Goal: Information Seeking & Learning: Learn about a topic

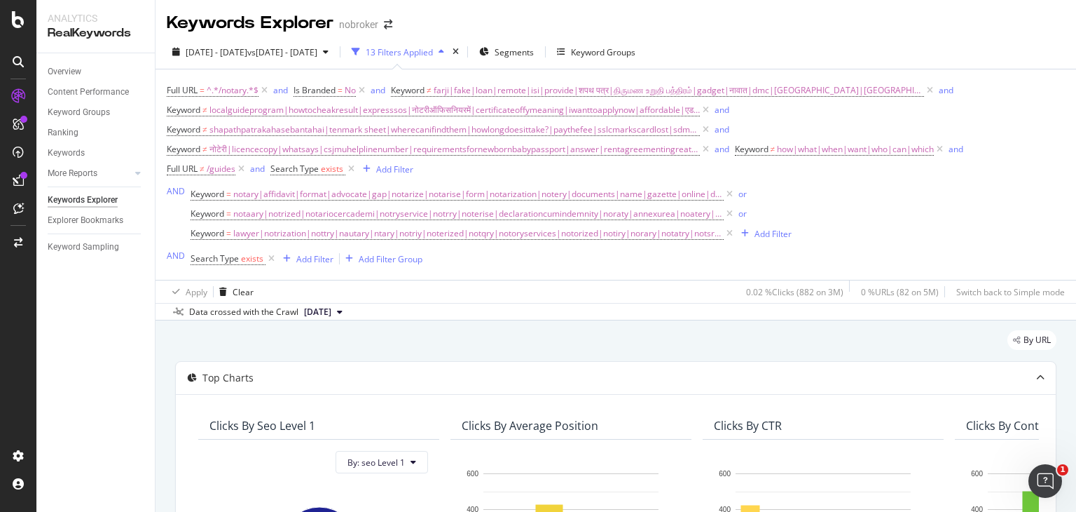
scroll to position [451, 0]
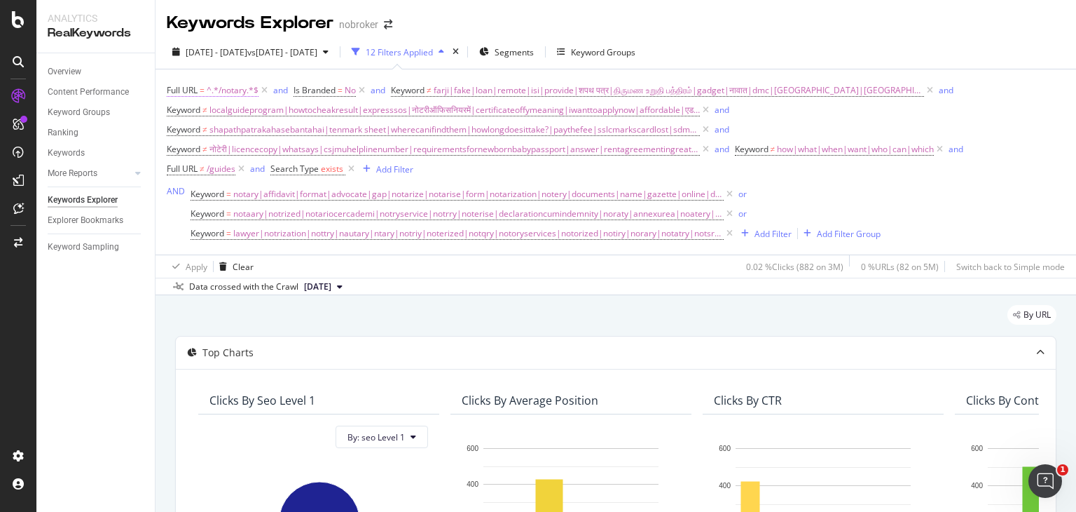
click at [228, 88] on span "^.*/notary.*$" at bounding box center [233, 91] width 52 height 20
click at [381, 305] on div "By URL" at bounding box center [616, 320] width 882 height 31
click at [800, 146] on span "how|what|when|want|who|can|which" at bounding box center [855, 149] width 157 height 20
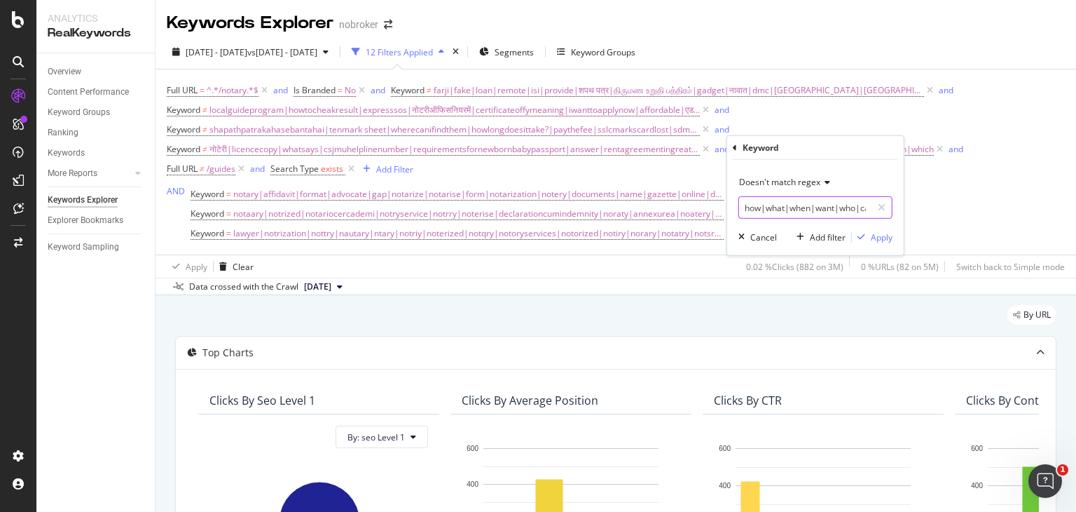
click at [808, 203] on input "how|what|when|want|who|can|which" at bounding box center [805, 207] width 132 height 22
type input "how|what|when|want|who|can|which"
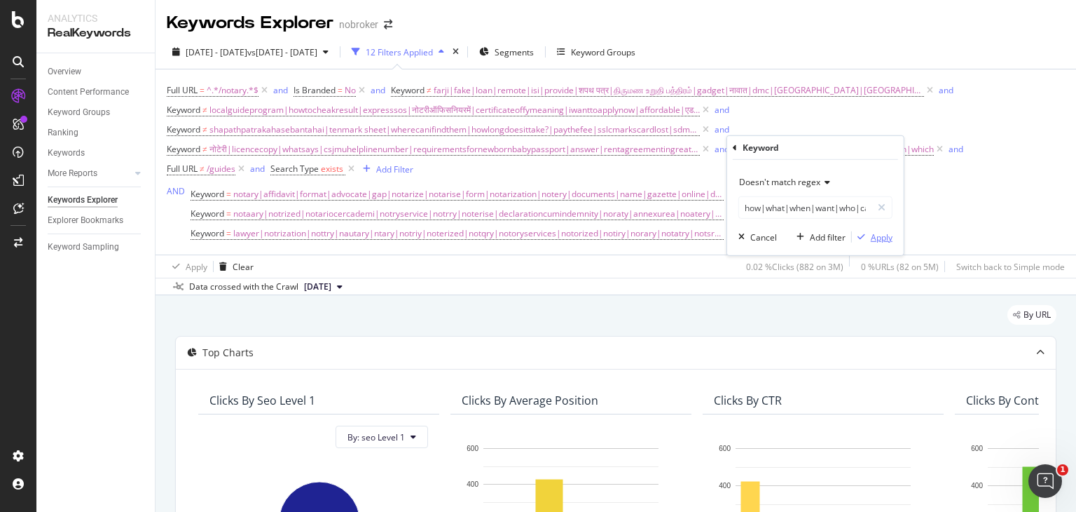
click at [876, 236] on div "Apply" at bounding box center [882, 237] width 22 height 12
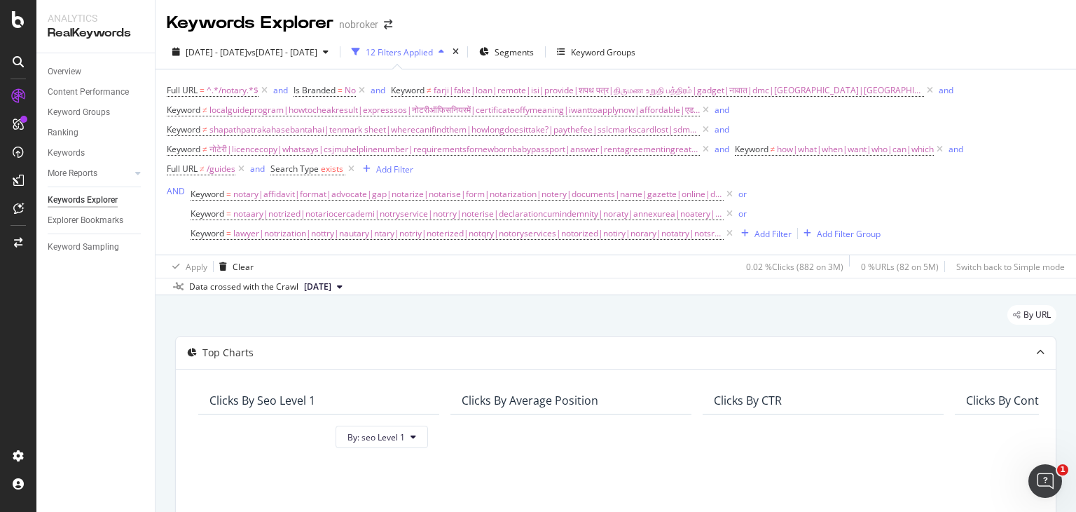
click at [961, 194] on div "Keyword = notary|affidavit|format|advocate|gap|notarize|notarise|form|notarizat…" at bounding box center [628, 213] width 875 height 59
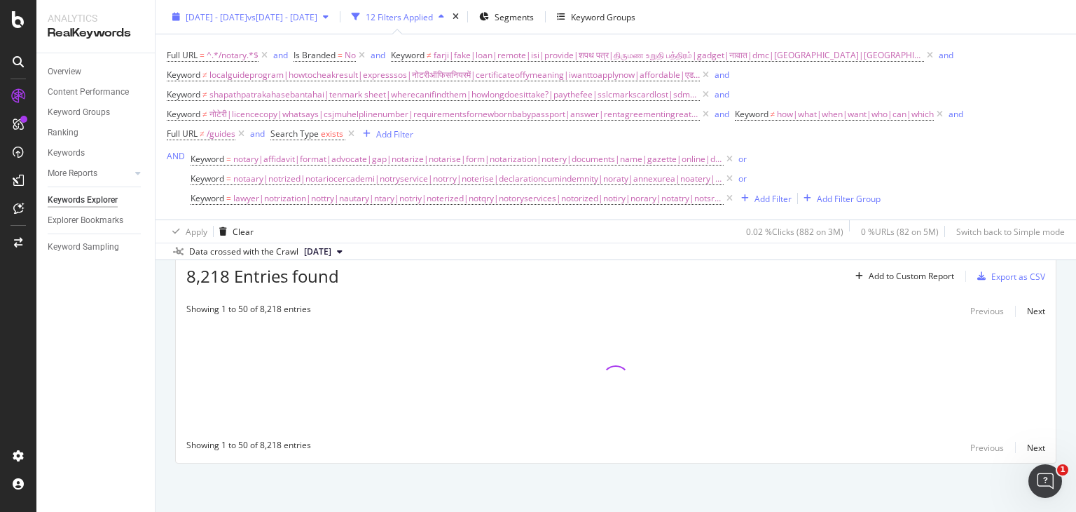
scroll to position [364, 0]
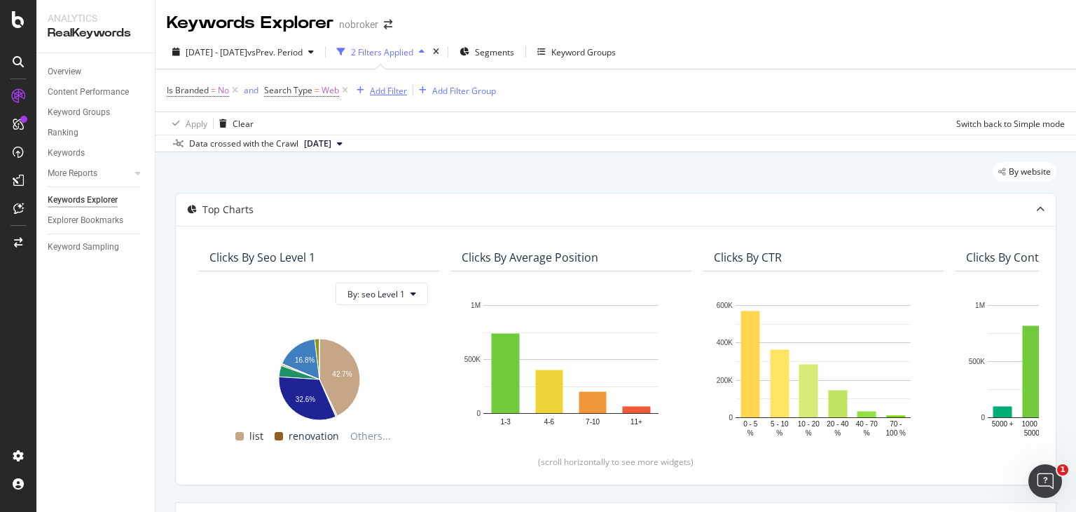
click at [387, 95] on div "Add Filter" at bounding box center [388, 91] width 37 height 12
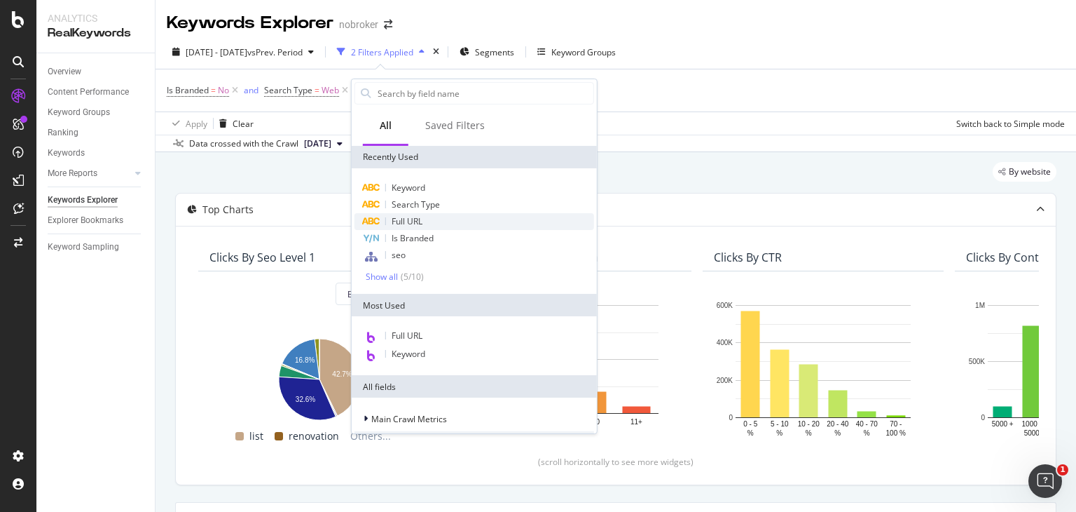
click at [416, 228] on div "Full URL" at bounding box center [475, 221] width 240 height 17
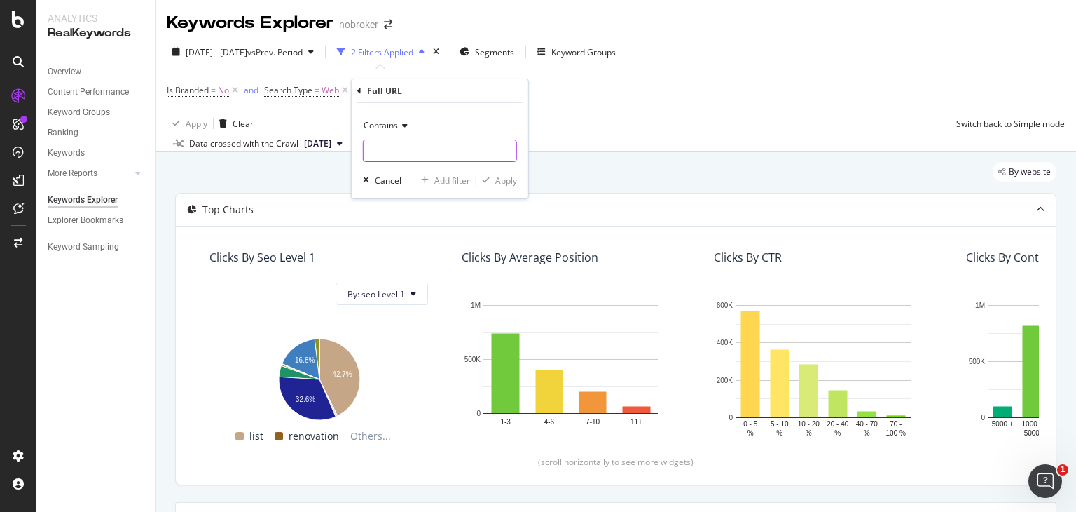
click at [388, 146] on input "text" at bounding box center [440, 150] width 153 height 22
type input "n"
paste input "[URL][DOMAIN_NAME]"
type input "[URL][DOMAIN_NAME]"
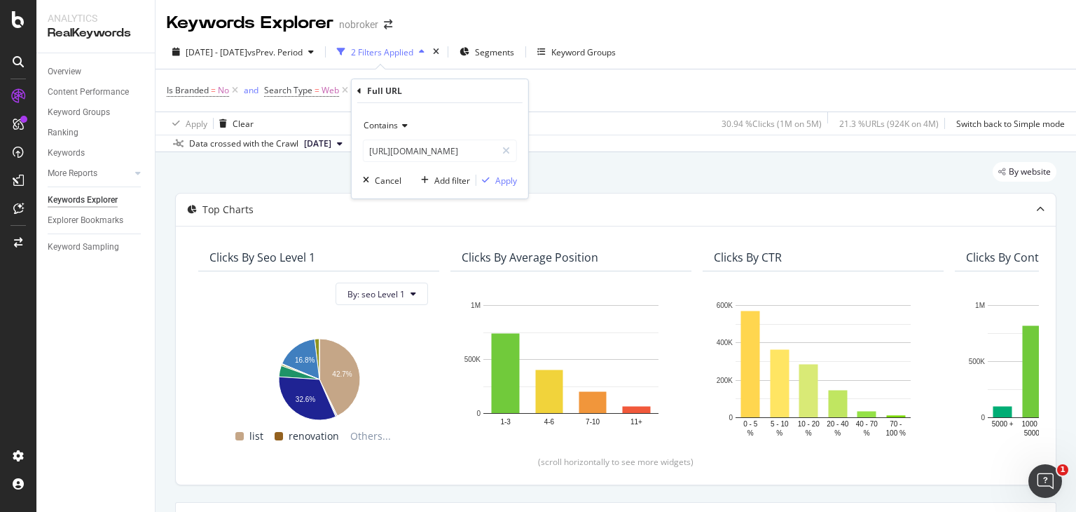
scroll to position [0, 0]
click at [378, 127] on span "Contains" at bounding box center [381, 125] width 34 height 12
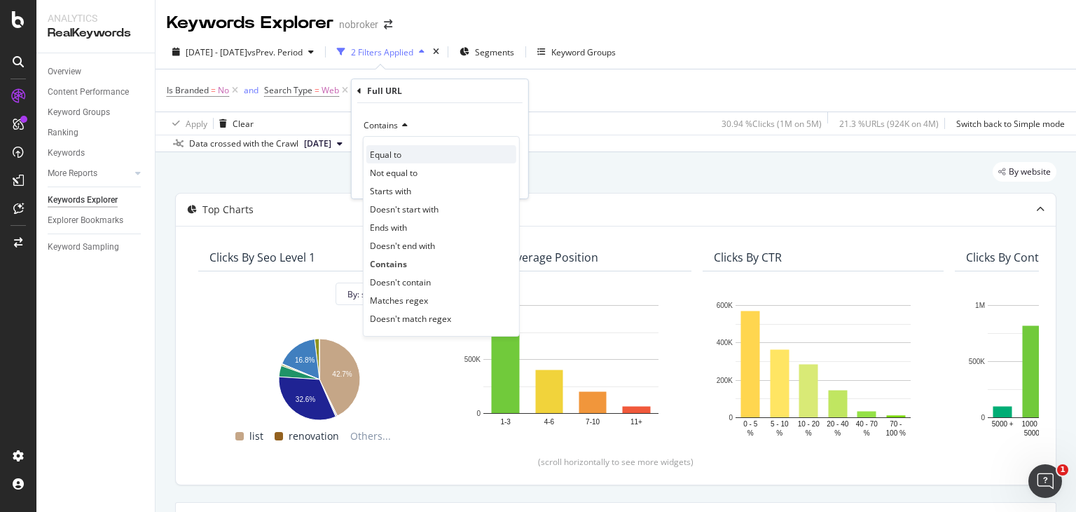
click at [378, 151] on span "Equal to" at bounding box center [386, 155] width 32 height 12
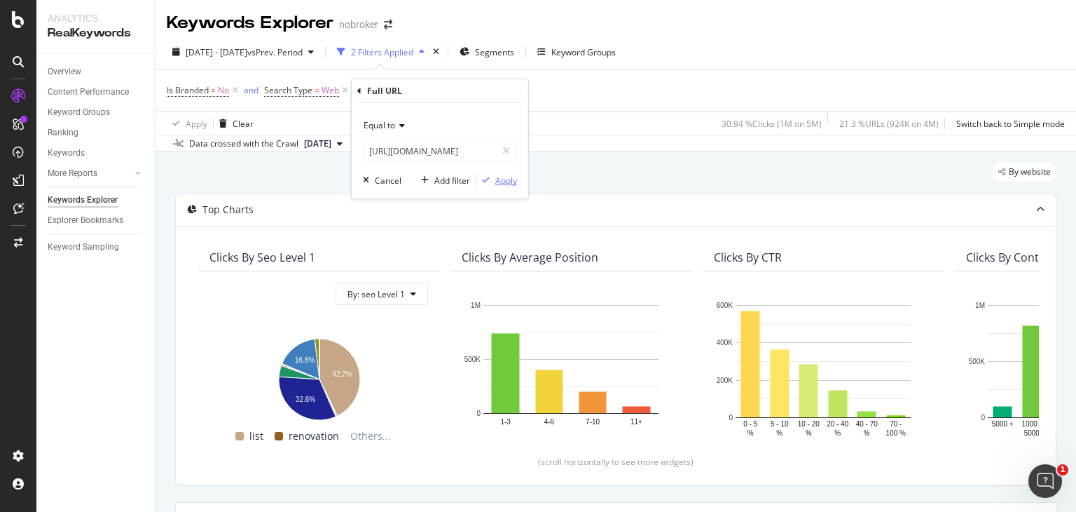
click at [493, 177] on div "button" at bounding box center [486, 180] width 19 height 8
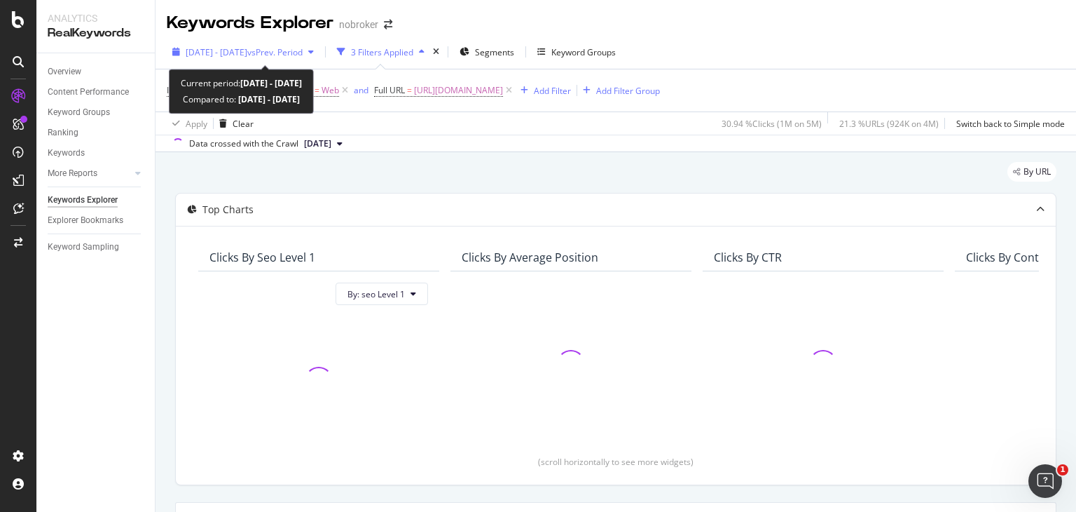
click at [303, 48] on span "vs Prev. Period" at bounding box center [274, 52] width 55 height 12
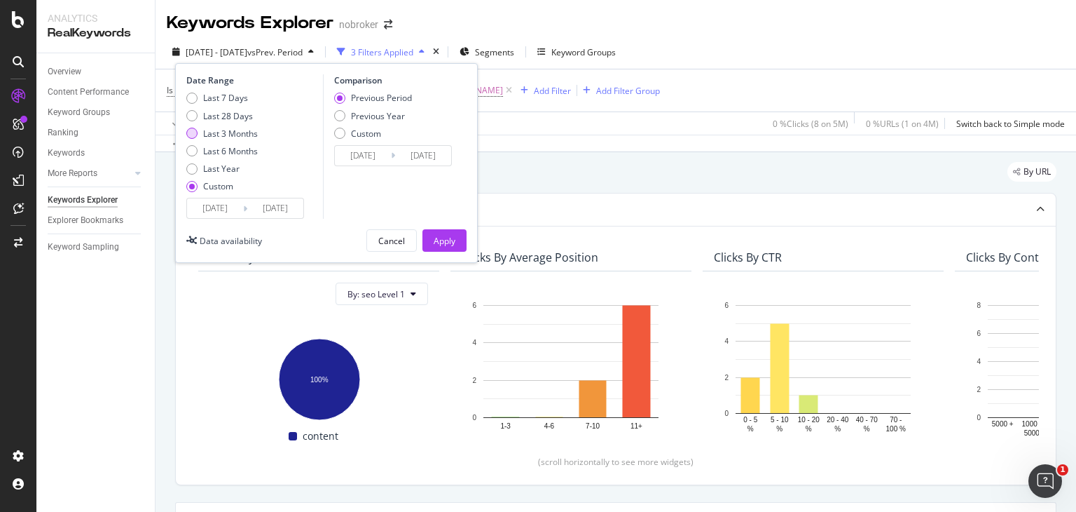
click at [198, 132] on div "Last 3 Months" at bounding box center [221, 134] width 71 height 12
type input "[DATE]"
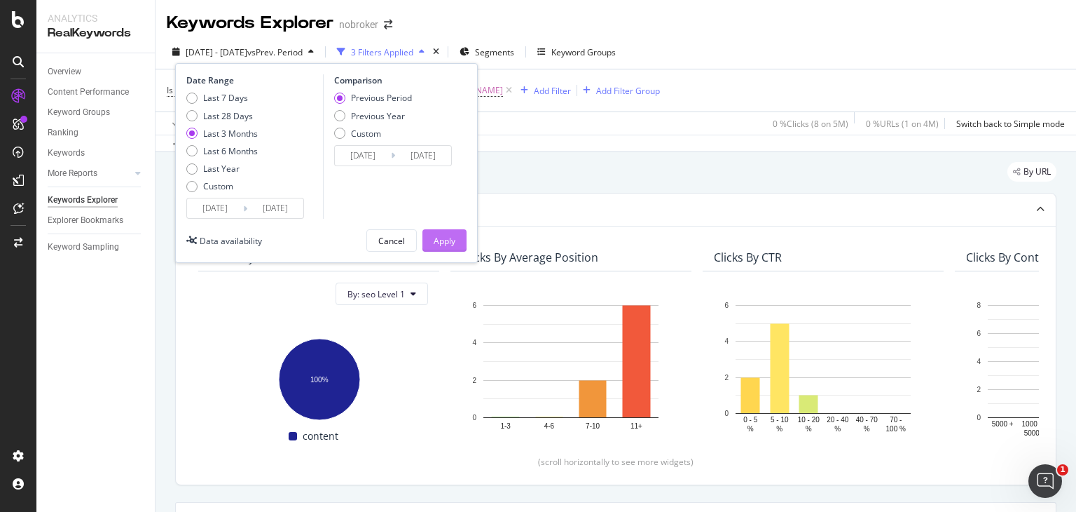
click at [439, 230] on div "Apply" at bounding box center [445, 240] width 22 height 21
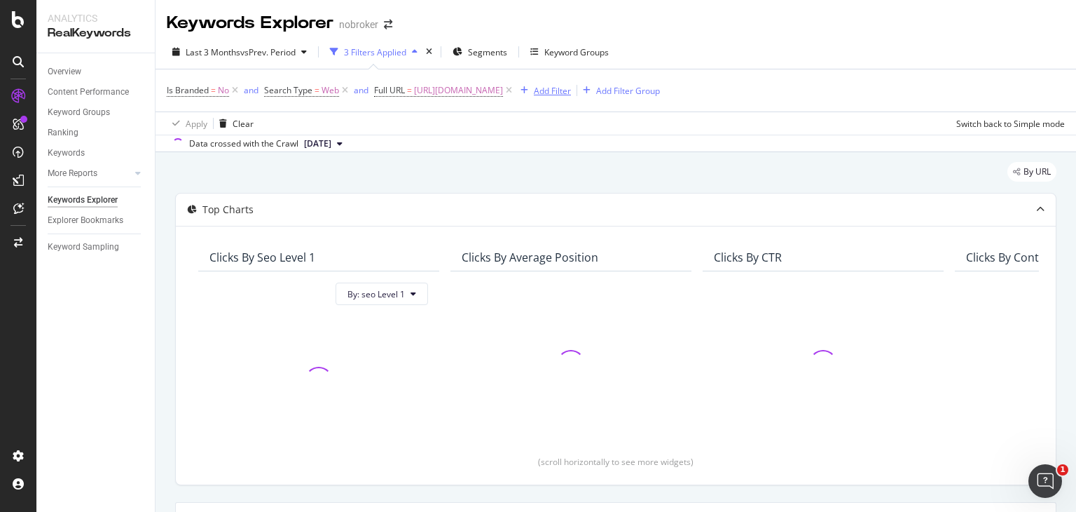
click at [571, 93] on div "Add Filter" at bounding box center [552, 91] width 37 height 12
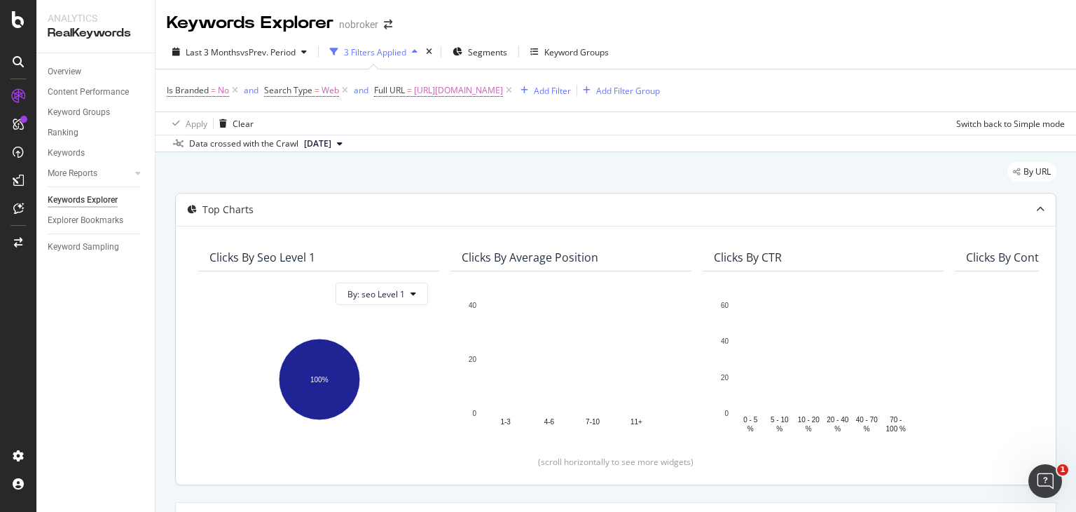
scroll to position [282, 0]
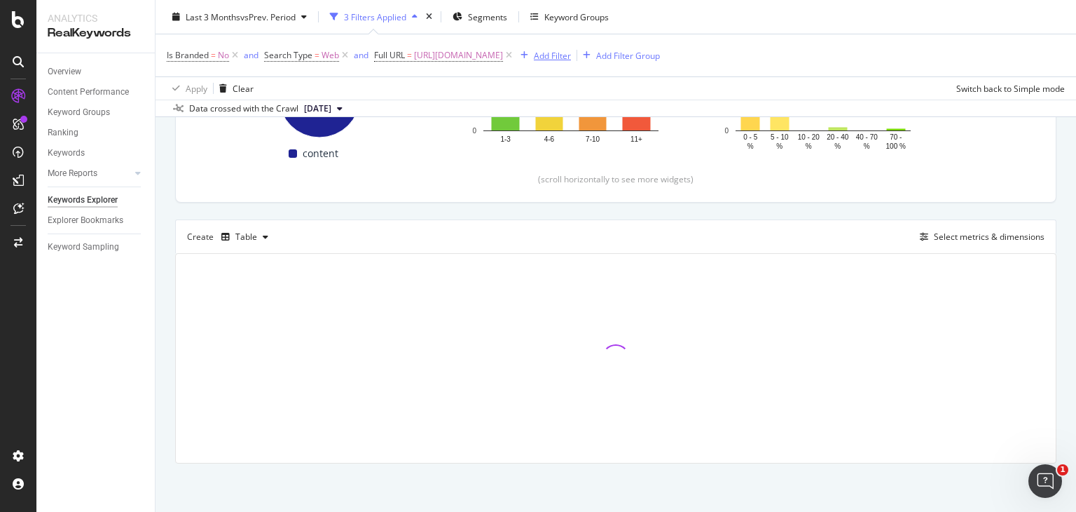
click at [571, 58] on div "Add Filter" at bounding box center [552, 55] width 37 height 12
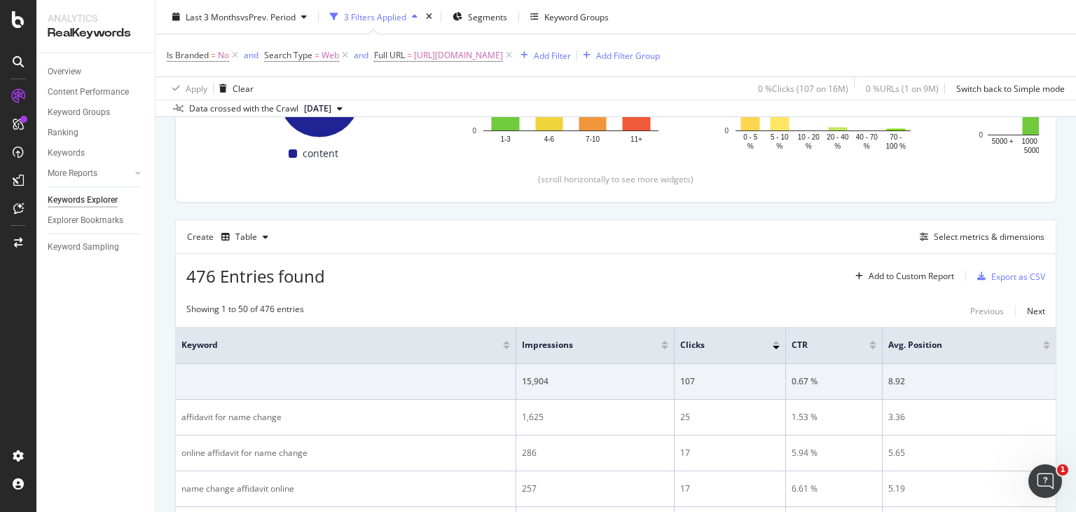
click at [532, 264] on div "476 Entries found Add to Custom Report Export as CSV" at bounding box center [616, 271] width 880 height 34
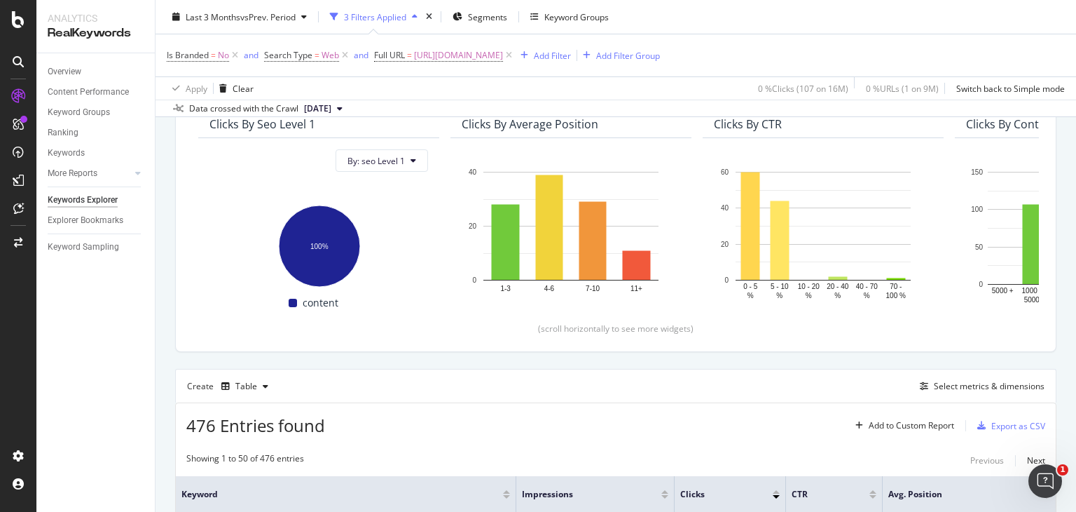
scroll to position [0, 0]
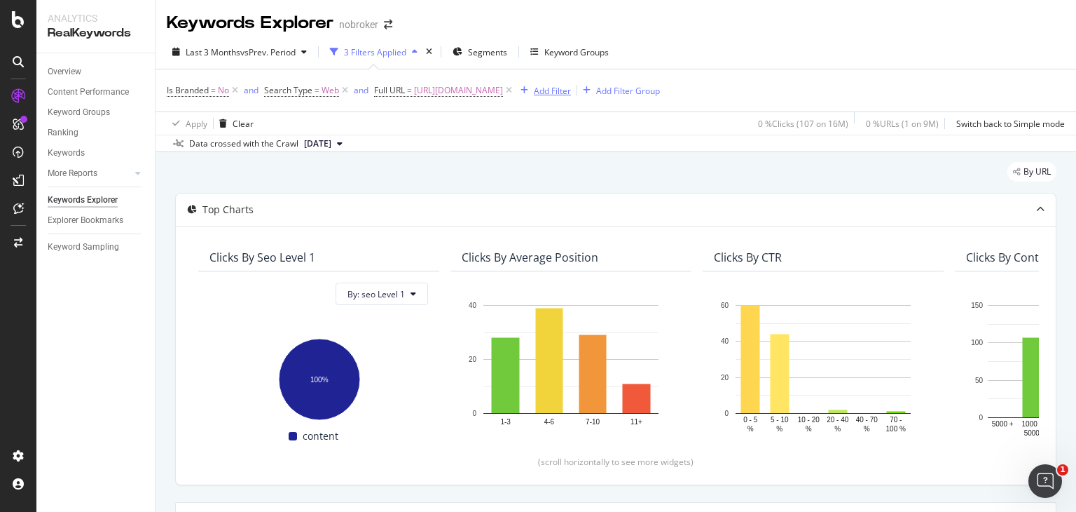
click at [571, 85] on div "Add Filter" at bounding box center [552, 91] width 37 height 12
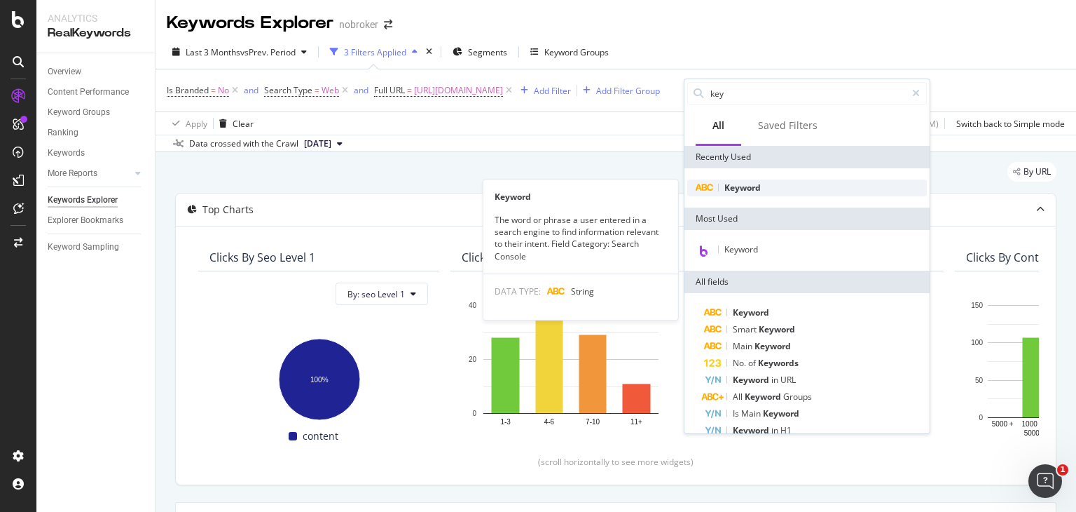
type input "key"
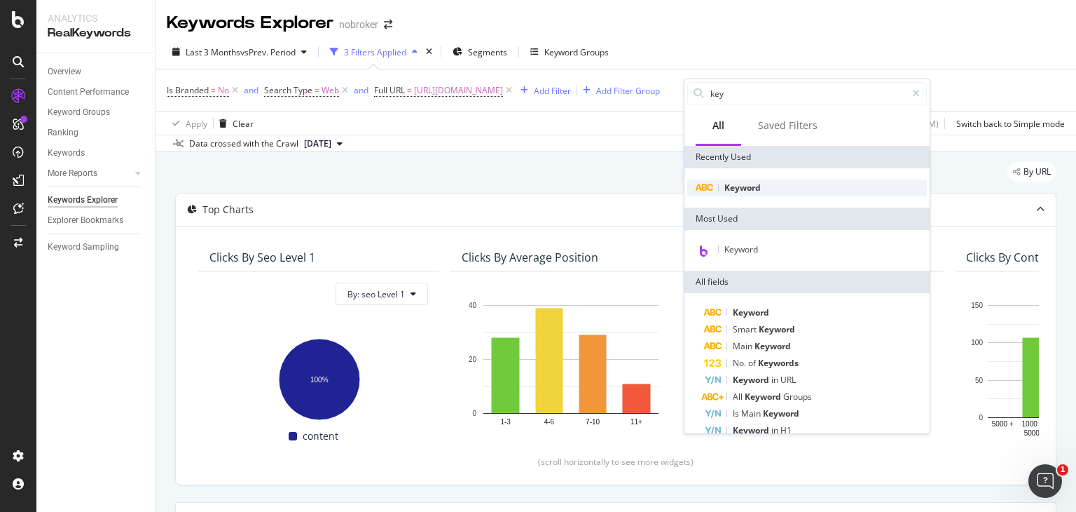
click at [760, 179] on div "Keyword" at bounding box center [807, 187] width 240 height 17
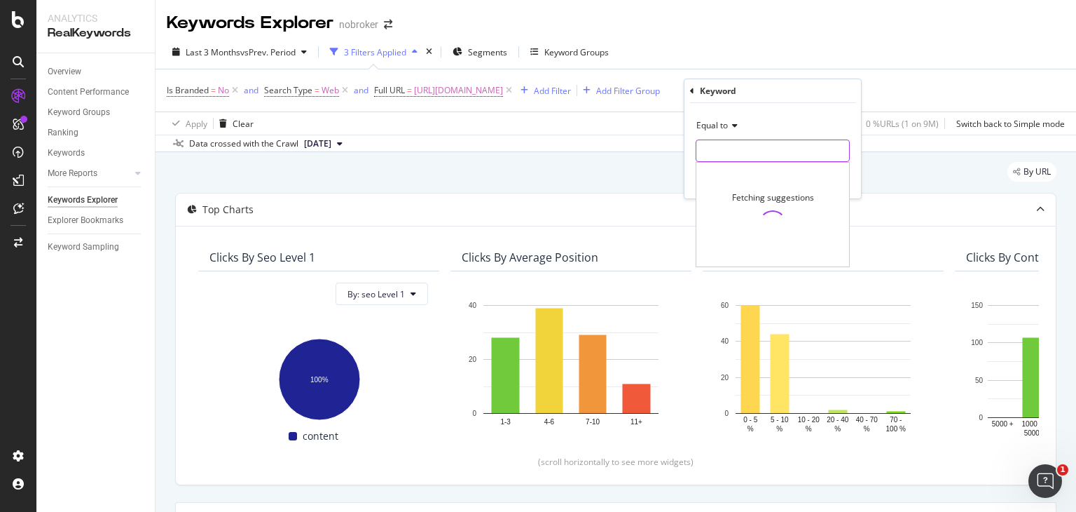
click at [711, 147] on input "text" at bounding box center [773, 150] width 153 height 22
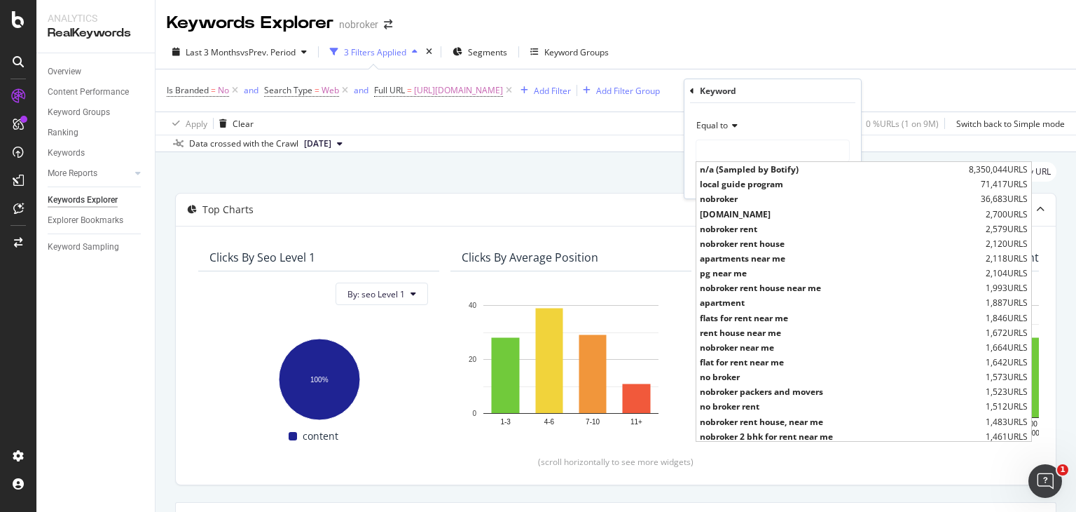
click at [720, 121] on span "Equal to" at bounding box center [713, 125] width 32 height 12
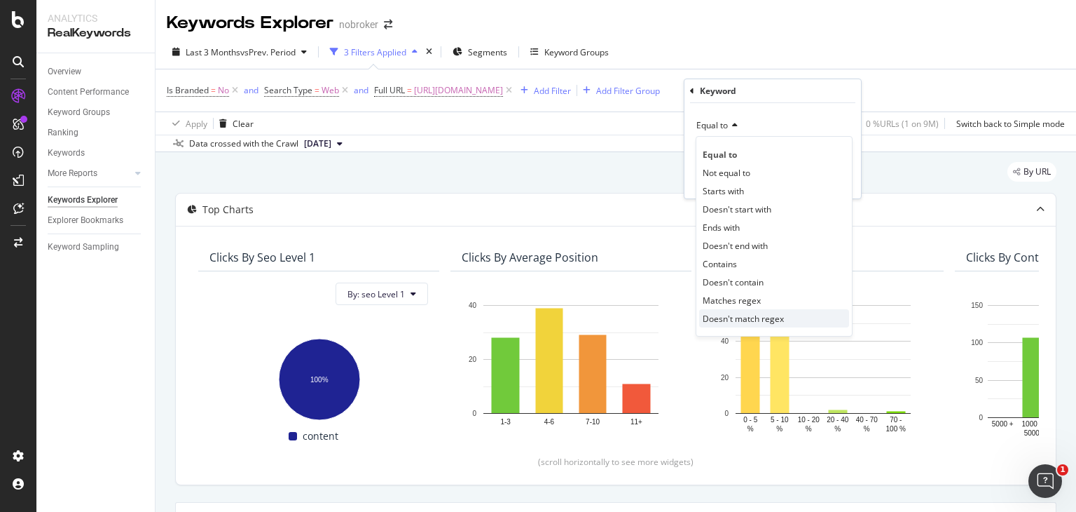
click at [757, 315] on span "Doesn't match regex" at bounding box center [743, 319] width 81 height 12
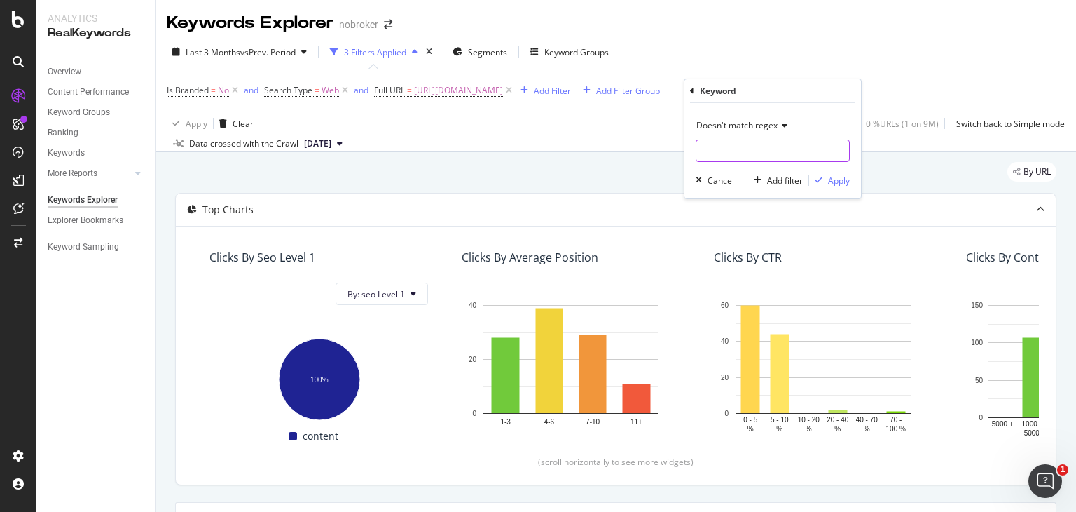
click at [726, 151] on input "text" at bounding box center [773, 150] width 153 height 22
type input "who|where|when|what|why|how"
click at [844, 181] on div "Apply" at bounding box center [839, 180] width 22 height 12
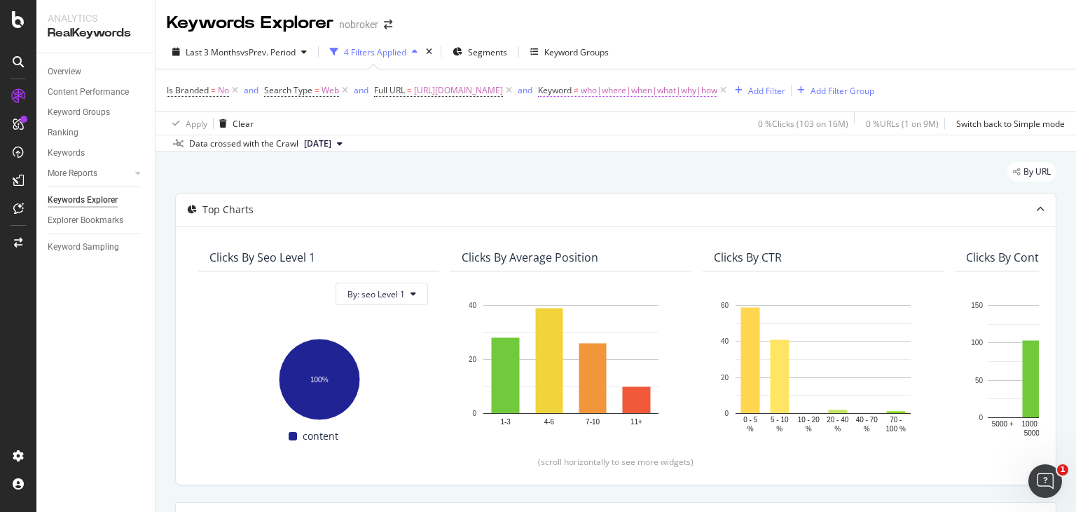
click at [718, 95] on span "who|where|when|what|why|how" at bounding box center [649, 91] width 137 height 20
click at [797, 152] on input "who|where|when|what|why|how" at bounding box center [786, 148] width 132 height 22
click at [804, 140] on input "who|where|when|what|why|how" at bounding box center [786, 148] width 132 height 22
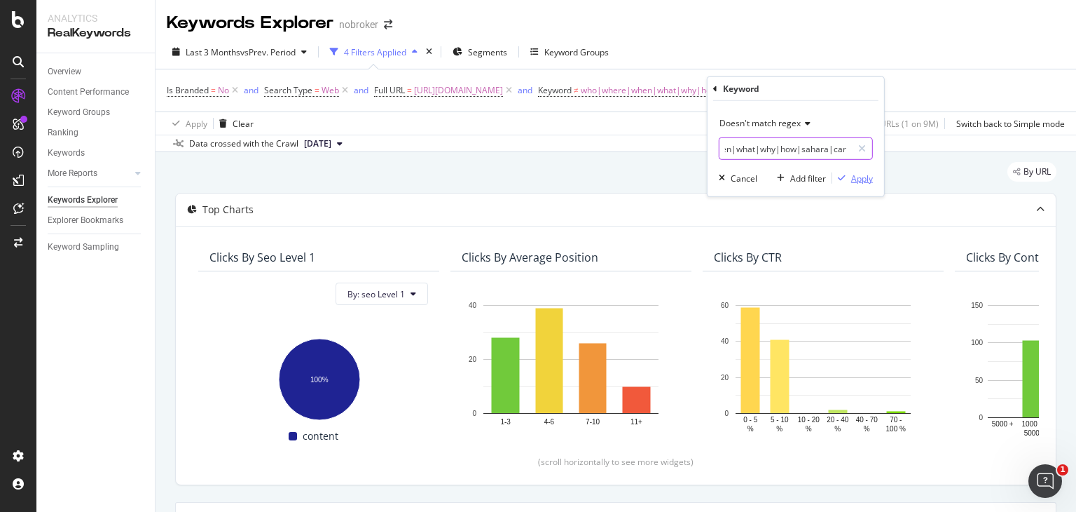
type input "who|where|when|what|why|how|sahara|can"
click at [860, 177] on div "Apply" at bounding box center [862, 178] width 22 height 12
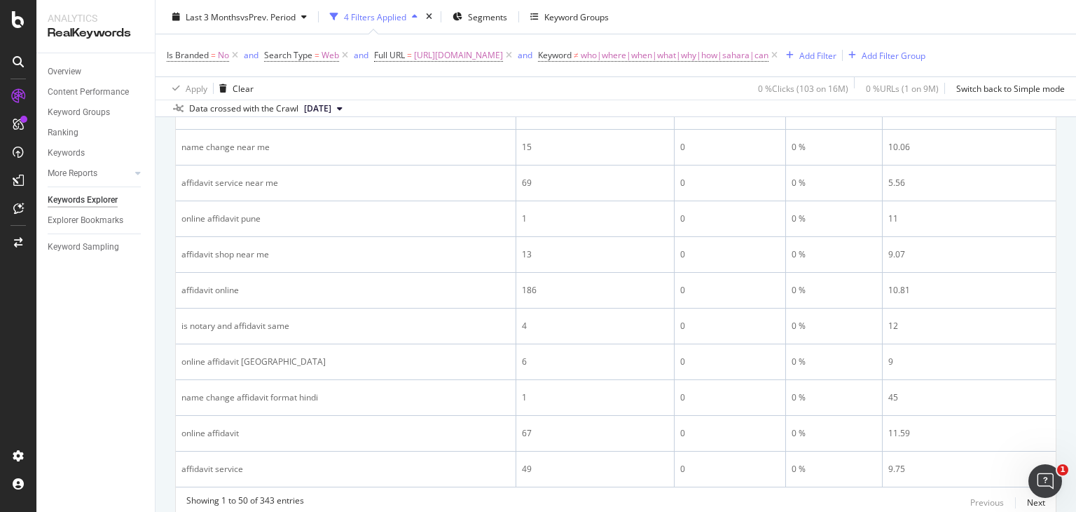
scroll to position [2046, 0]
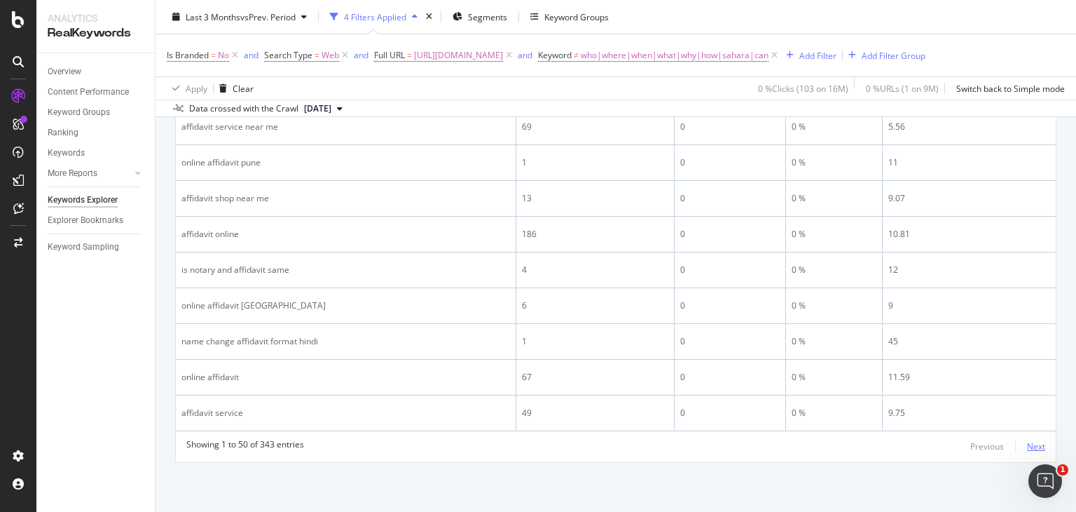
click at [1027, 443] on div "Next" at bounding box center [1036, 446] width 18 height 12
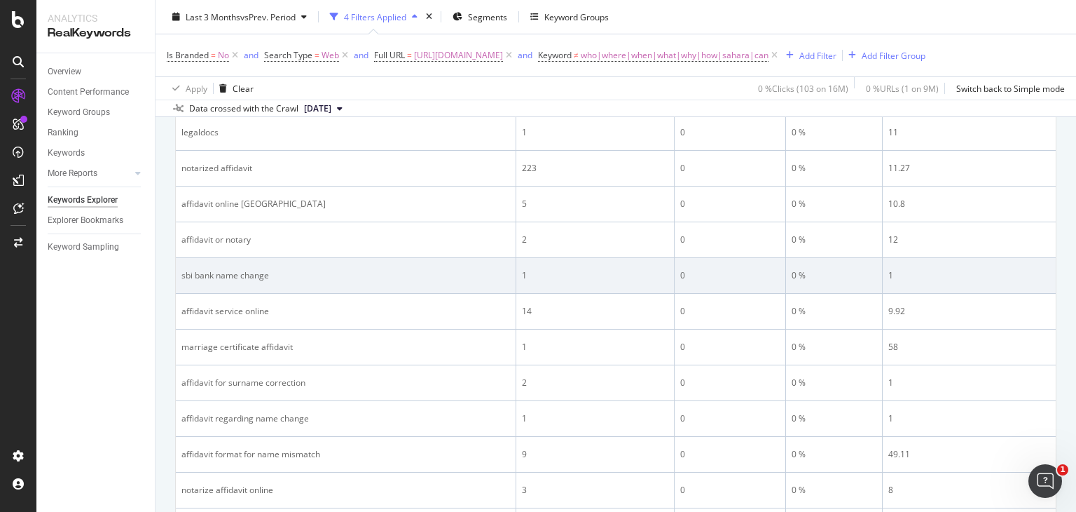
scroll to position [779, 0]
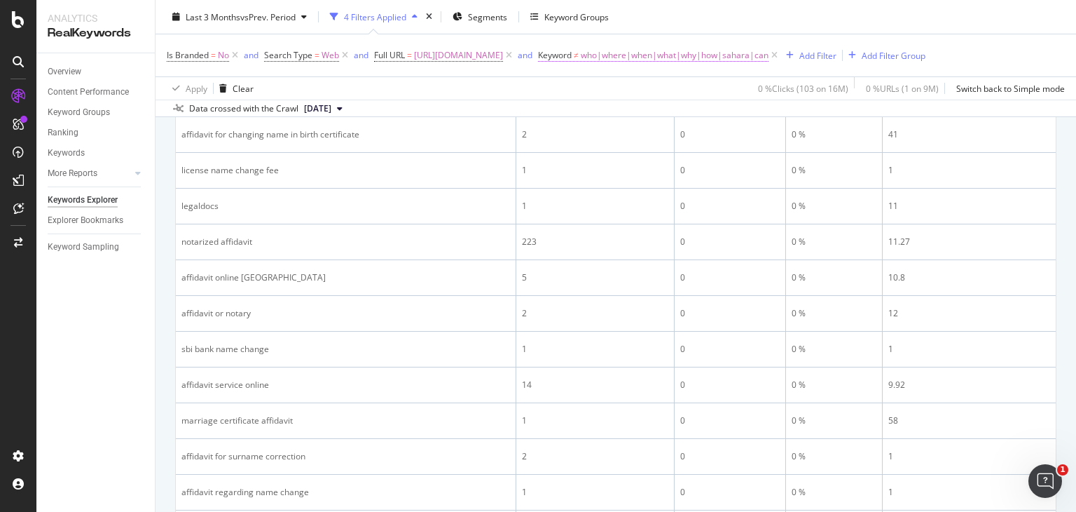
click at [769, 59] on span "who|where|when|what|why|how|sahara|can" at bounding box center [675, 56] width 188 height 20
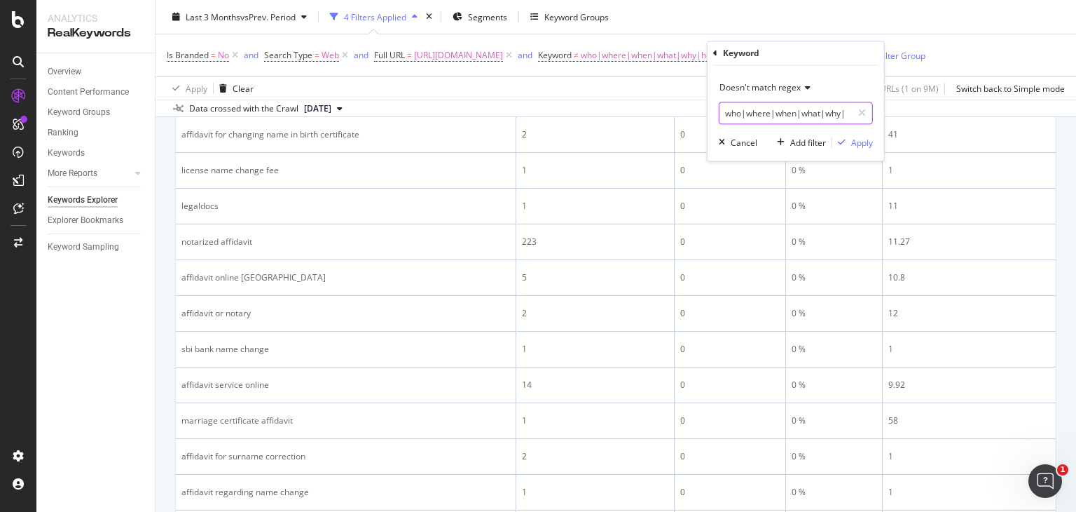
click at [782, 114] on input "who|where|when|what|why|how|sahara|can" at bounding box center [786, 113] width 132 height 22
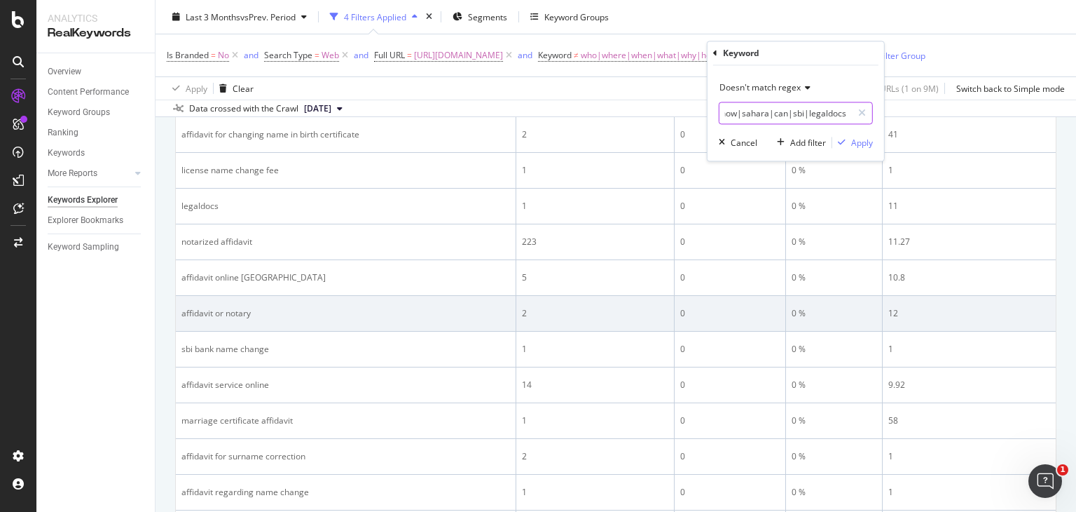
scroll to position [0, 122]
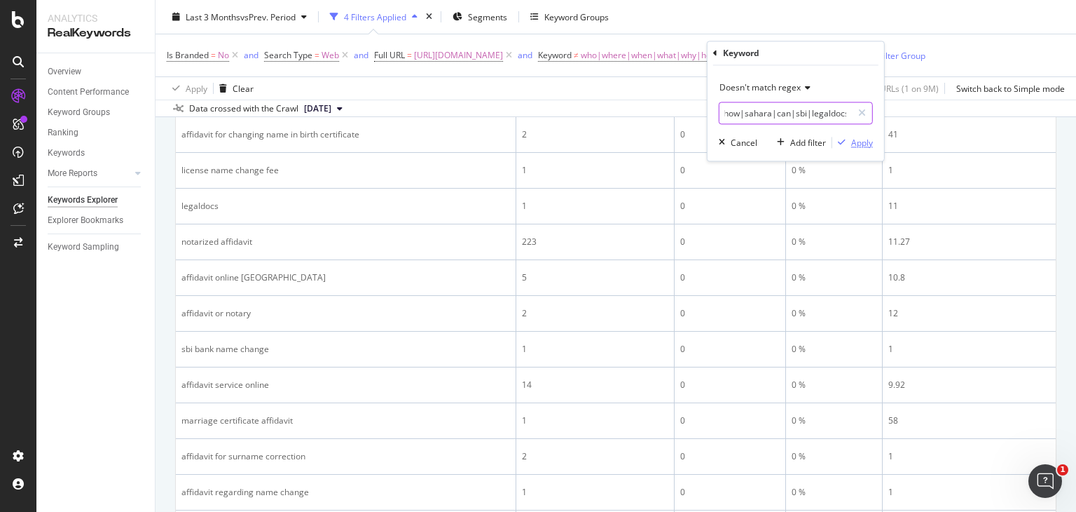
type input "who|where|when|what|why|how|sahara|can|sbi|legaldocs"
click at [856, 139] on div "Apply" at bounding box center [862, 143] width 22 height 12
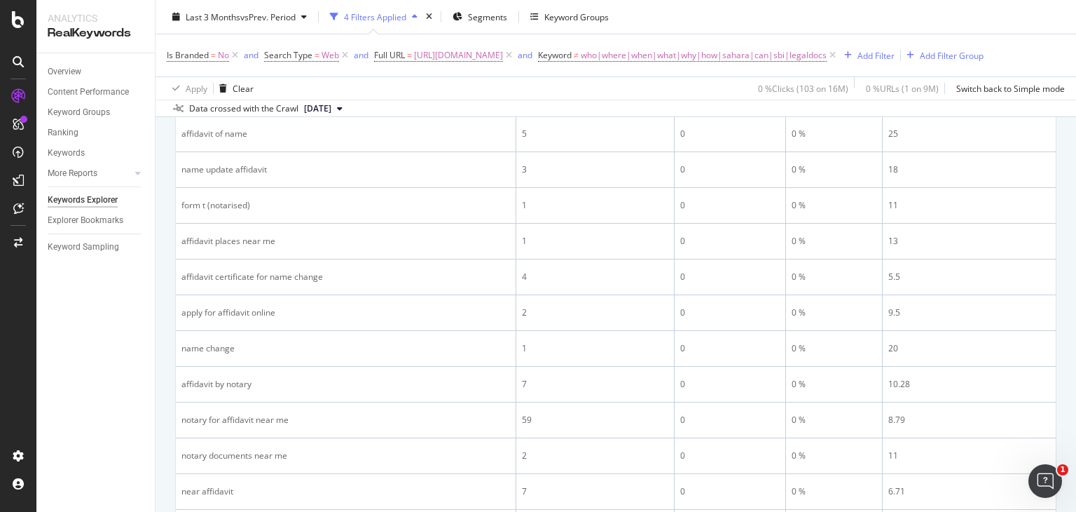
scroll to position [815, 0]
